Goal: Transaction & Acquisition: Subscribe to service/newsletter

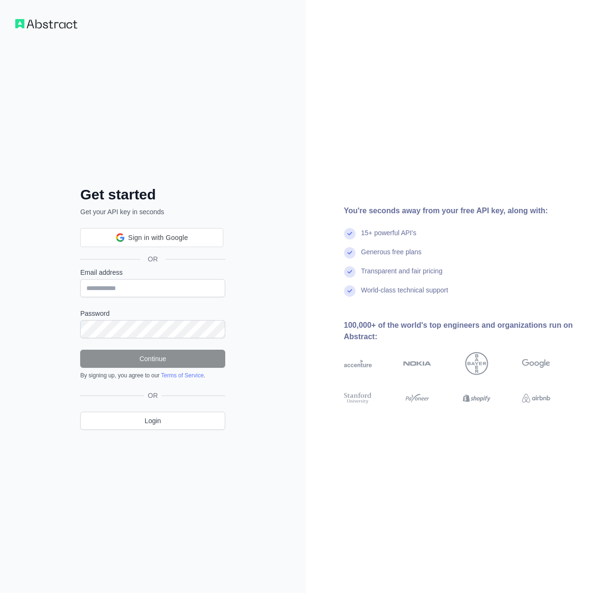
click at [130, 281] on input "Email address" at bounding box center [152, 288] width 145 height 18
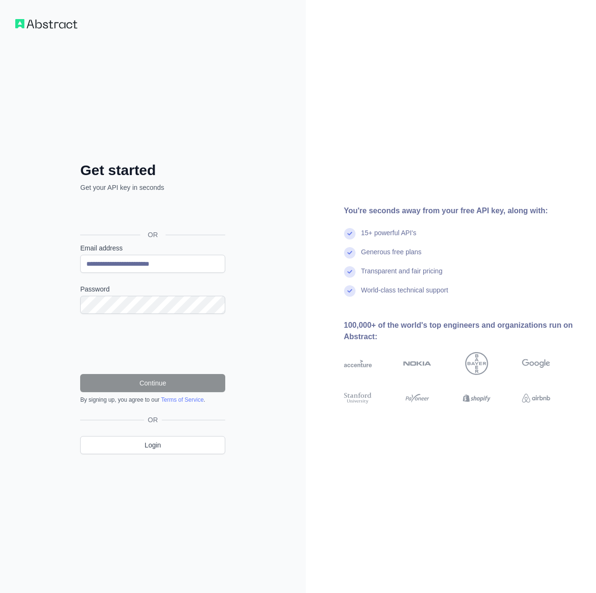
type input "**********"
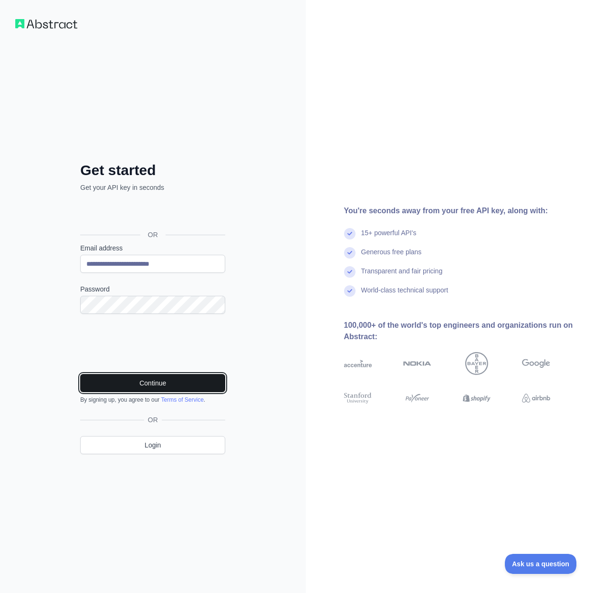
click at [158, 384] on button "Continue" at bounding box center [152, 383] width 145 height 18
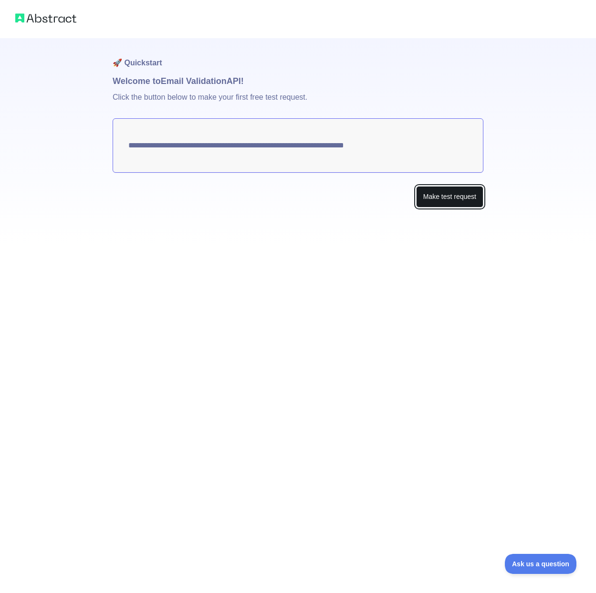
click at [431, 199] on button "Make test request" at bounding box center [449, 196] width 67 height 21
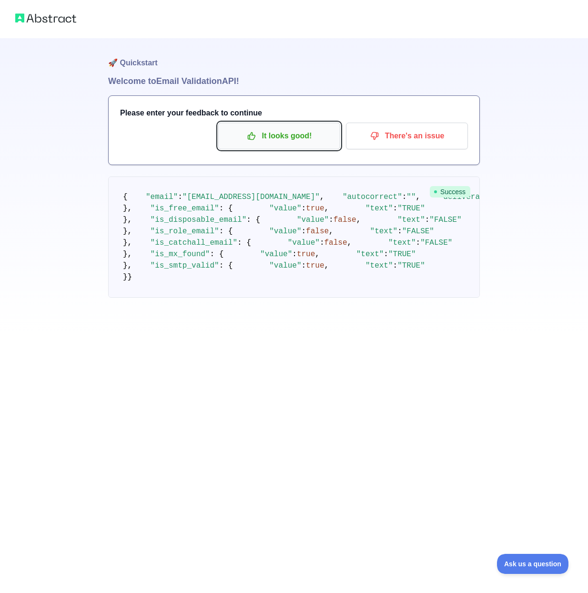
click at [250, 126] on button "It looks good!" at bounding box center [279, 136] width 122 height 27
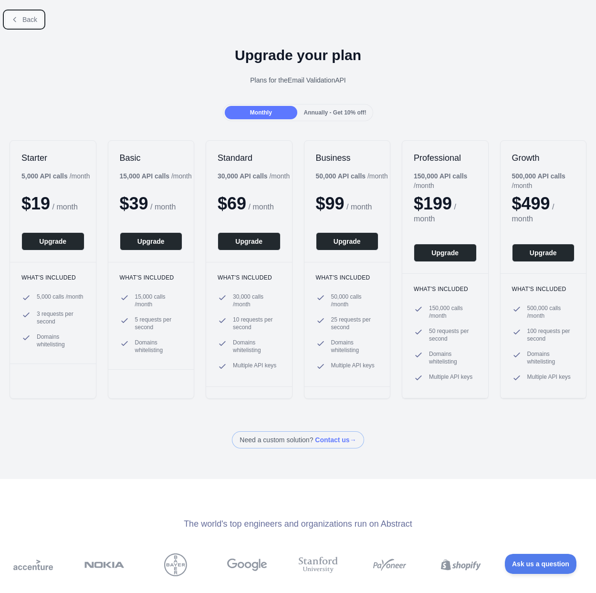
click at [32, 20] on span "Back" at bounding box center [29, 20] width 15 height 8
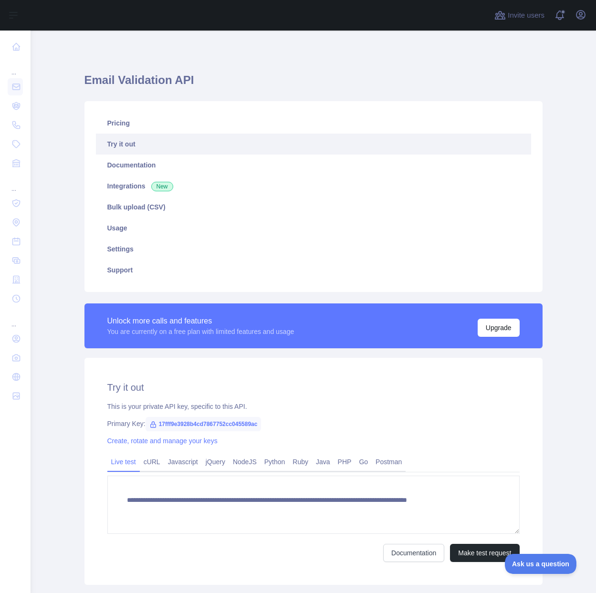
click at [227, 424] on span "17fff9e3928b4cd7867752cc045589ac" at bounding box center [203, 424] width 116 height 14
copy span "17fff9e3928b4cd7867752cc045589ac"
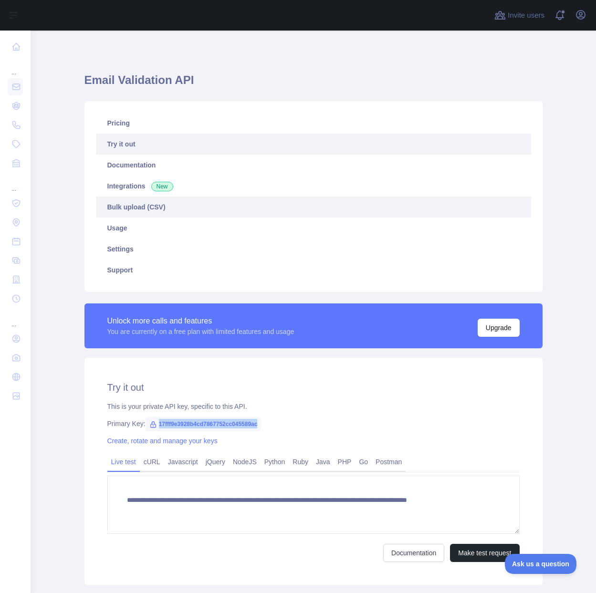
drag, startPoint x: 407, startPoint y: 233, endPoint x: 420, endPoint y: 205, distance: 30.5
click at [407, 232] on link "Usage" at bounding box center [313, 227] width 435 height 21
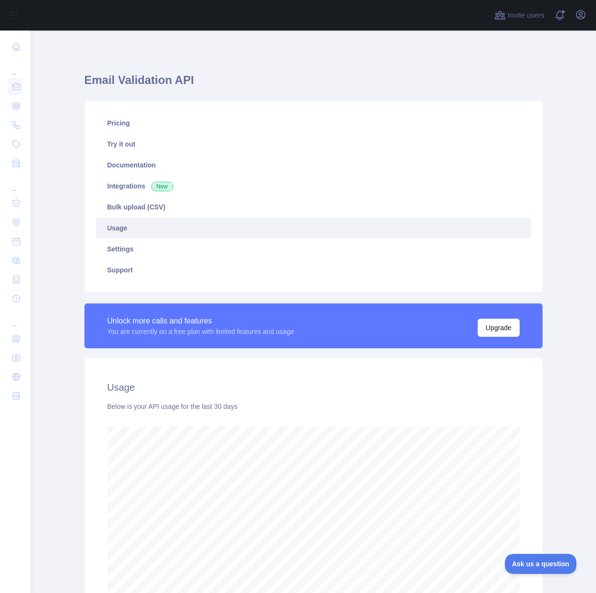
scroll to position [562, 558]
